Goal: Complete application form

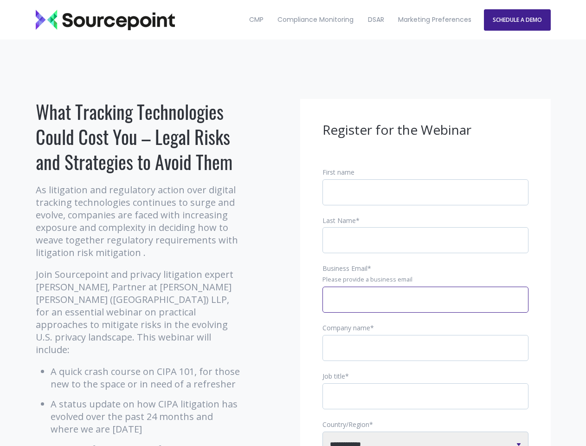
click at [426, 307] on input "Business Email *" at bounding box center [426, 299] width 206 height 26
